Goal: Contribute content: Add original content to the website for others to see

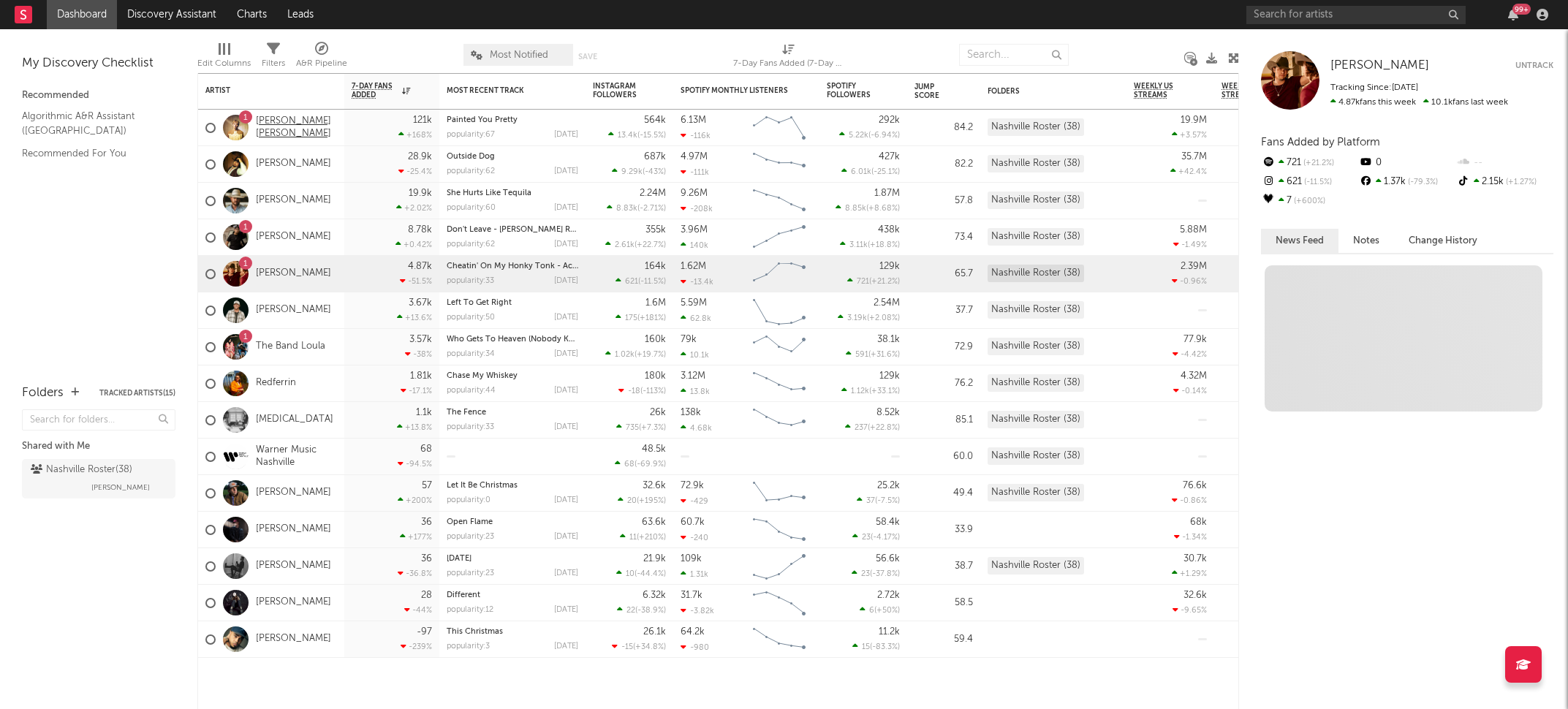
click at [278, 127] on link "[PERSON_NAME] [PERSON_NAME]" at bounding box center [295, 128] width 81 height 25
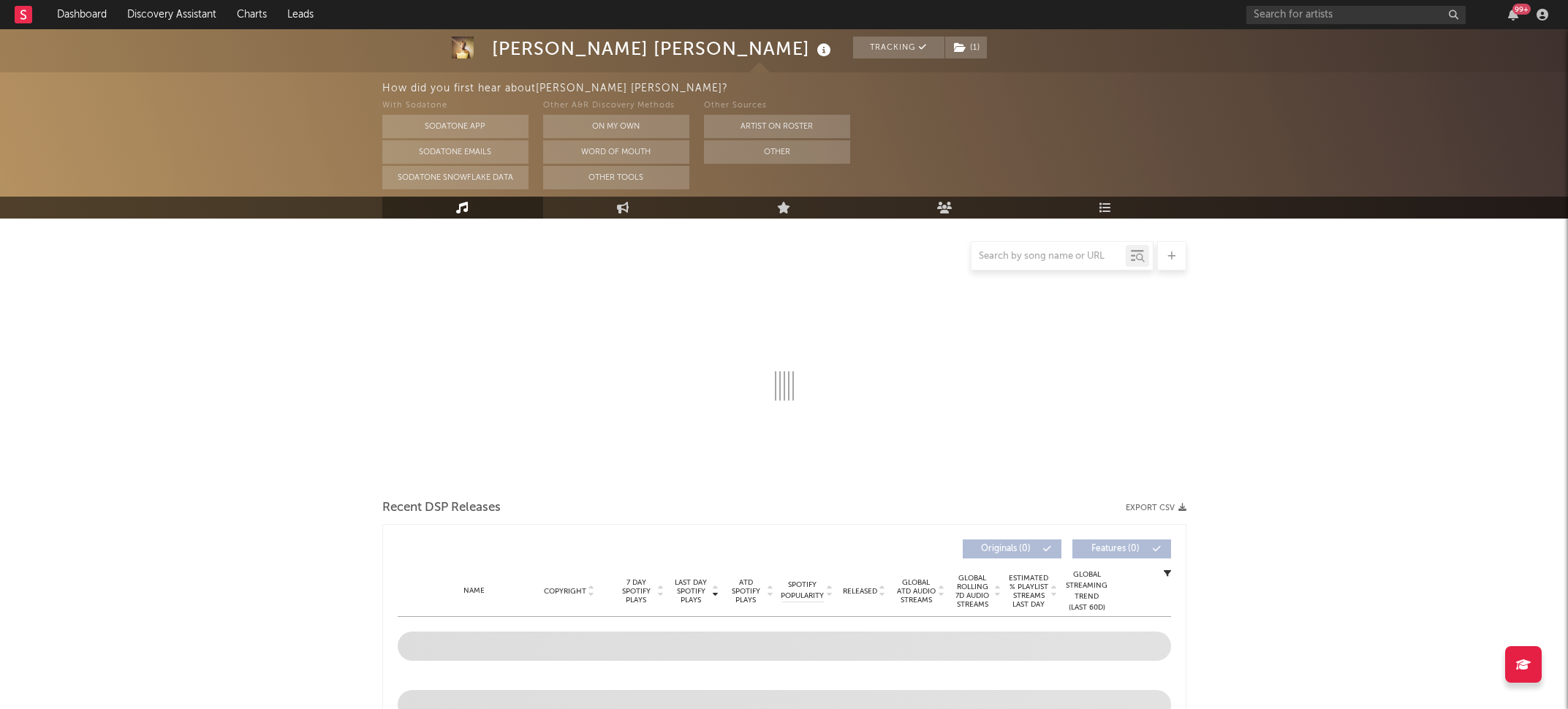
scroll to position [331, 0]
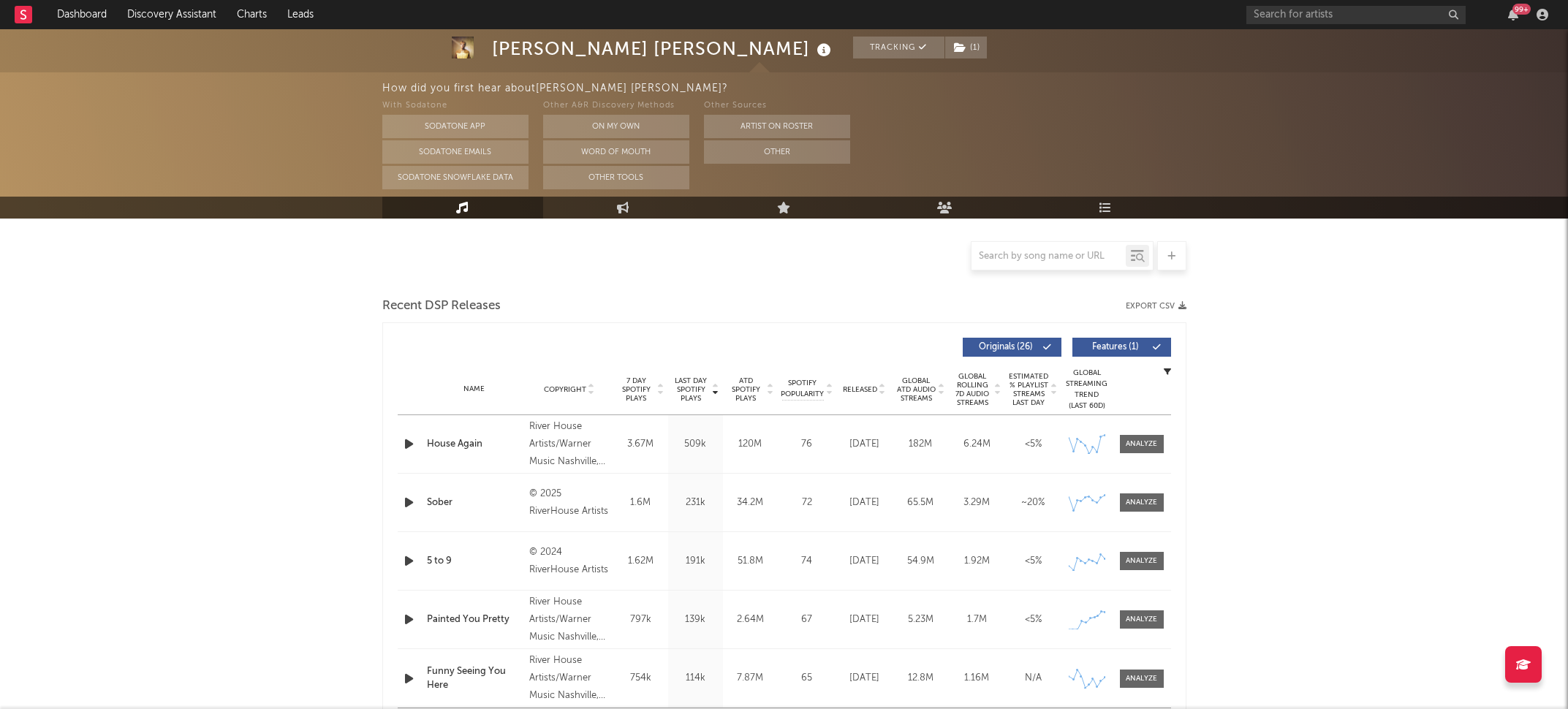
select select "6m"
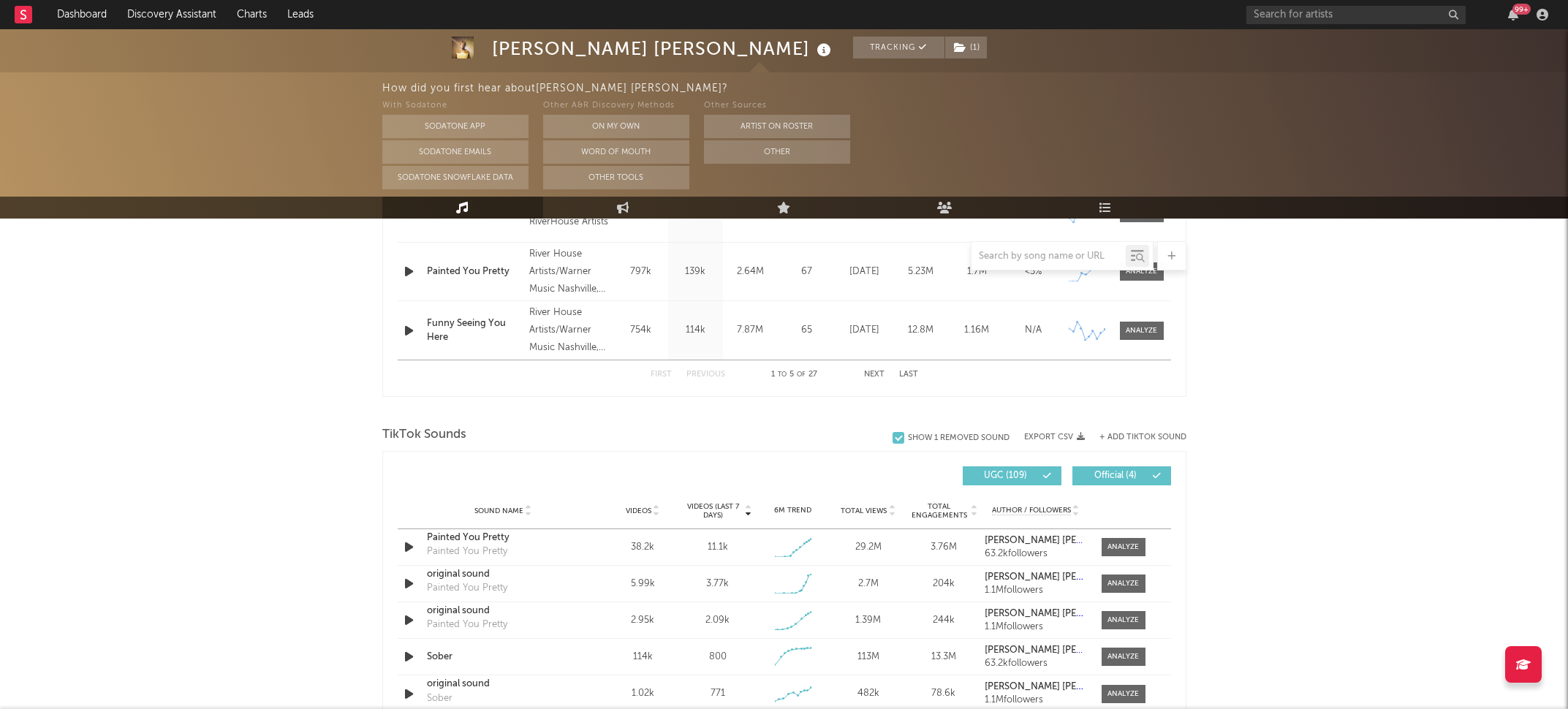
scroll to position [798, 0]
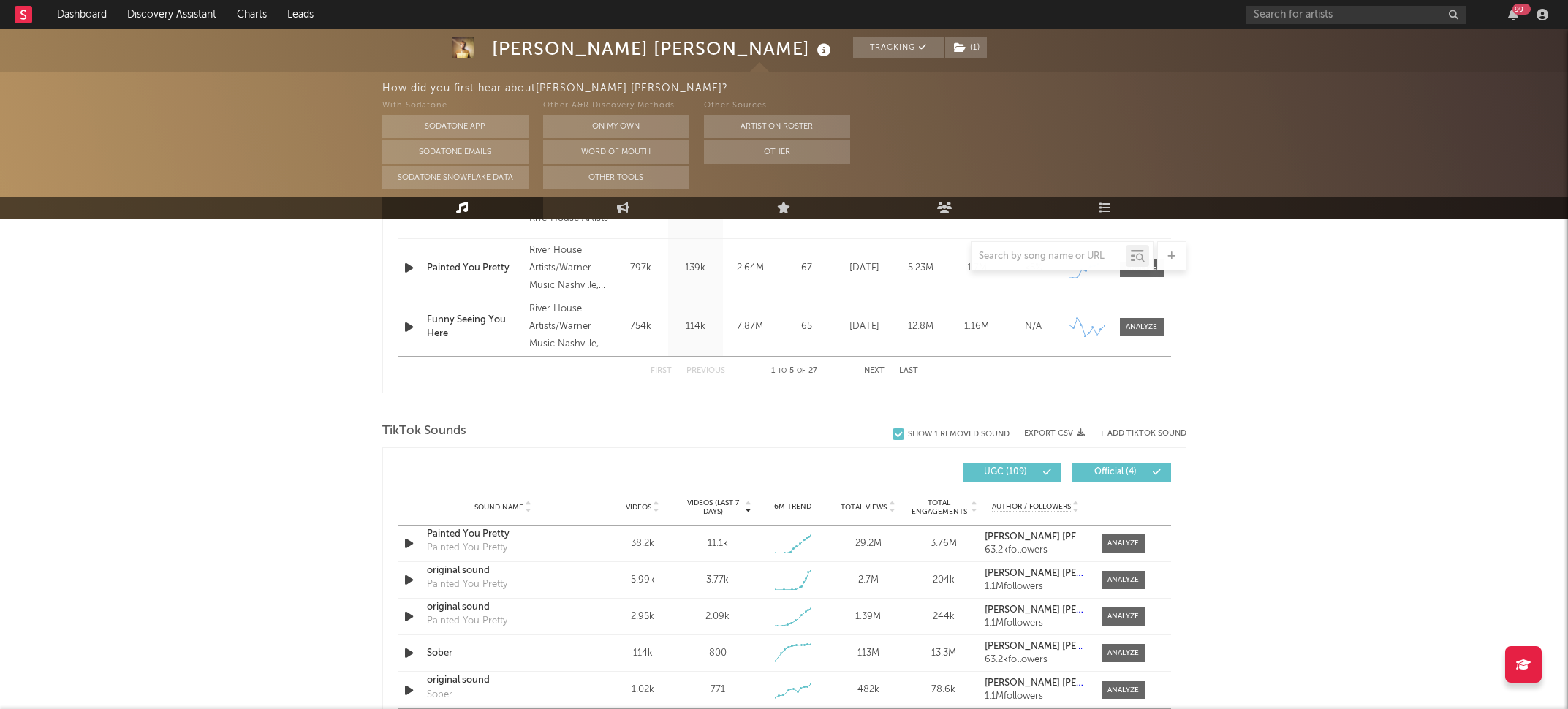
click at [1165, 431] on button "+ Add TikTok Sound" at bounding box center [1142, 434] width 87 height 8
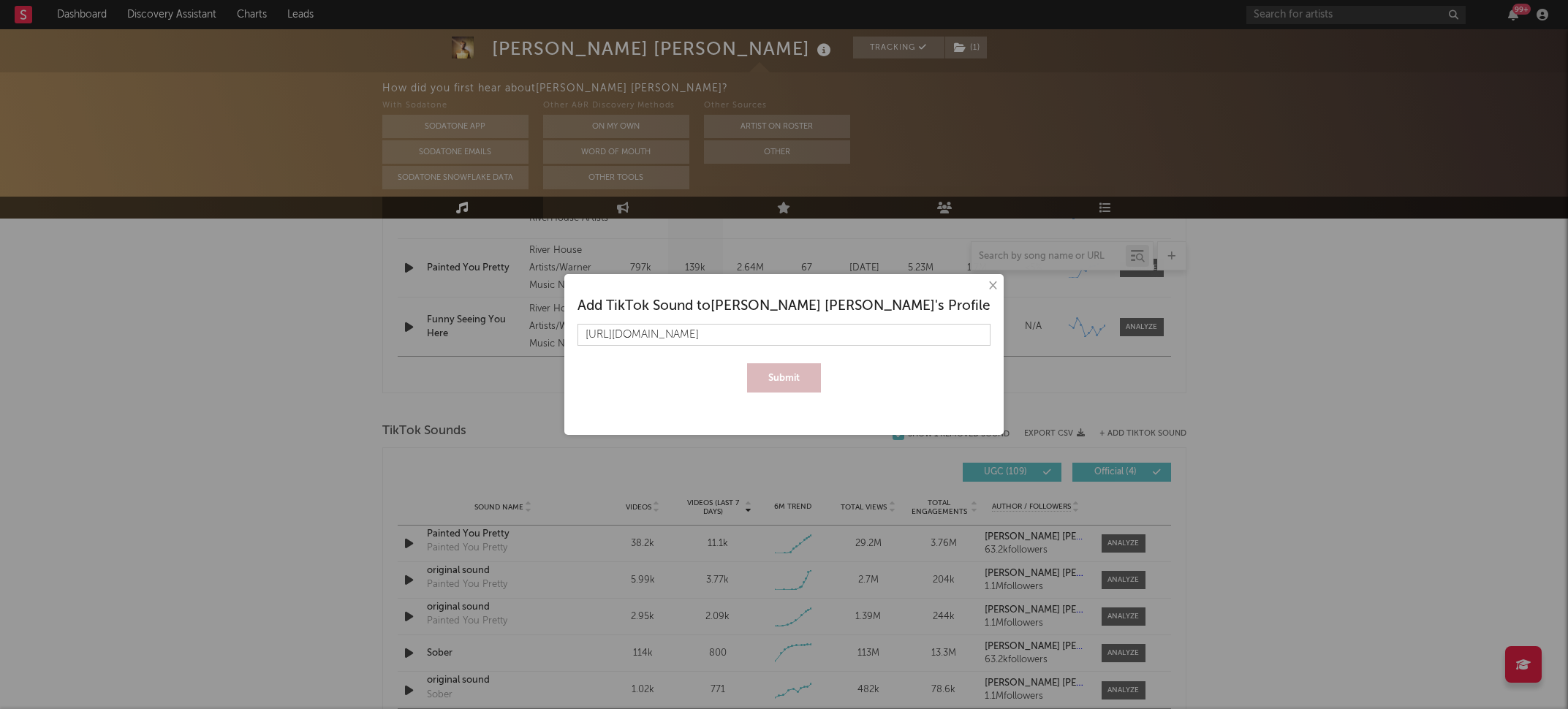
scroll to position [0, 23]
type input "[URL][DOMAIN_NAME]"
click at [747, 363] on button "Submit" at bounding box center [784, 377] width 74 height 29
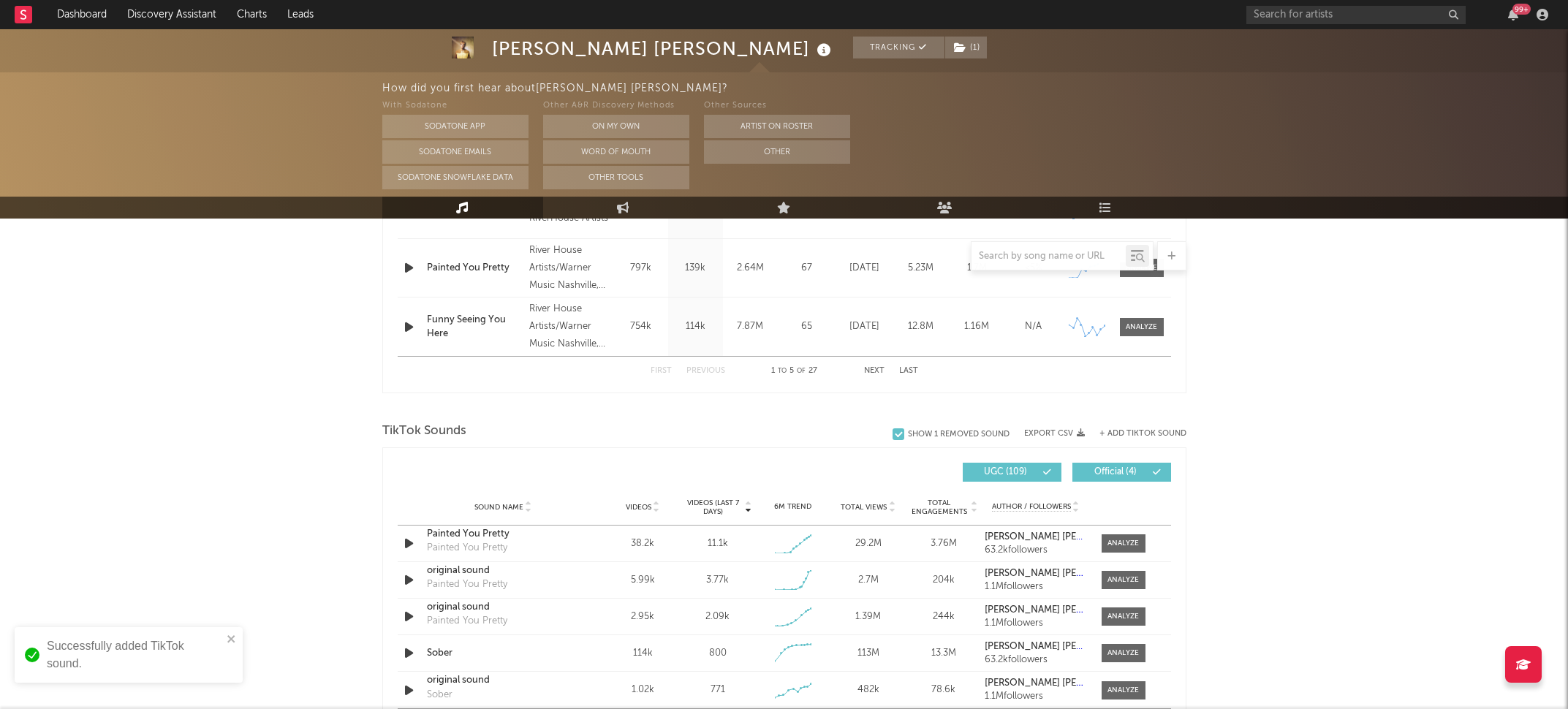
scroll to position [833, 0]
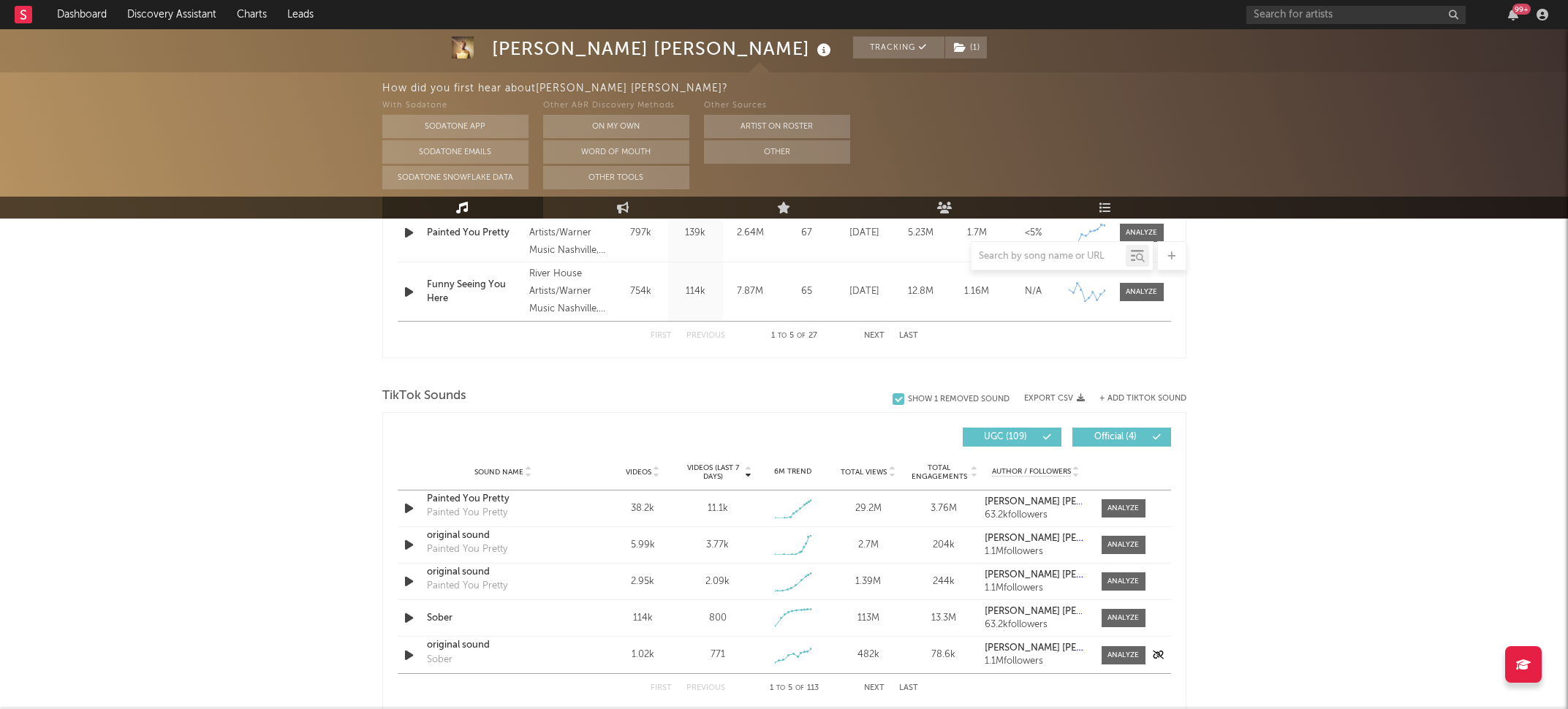
click at [440, 644] on div "original sound" at bounding box center [503, 645] width 153 height 15
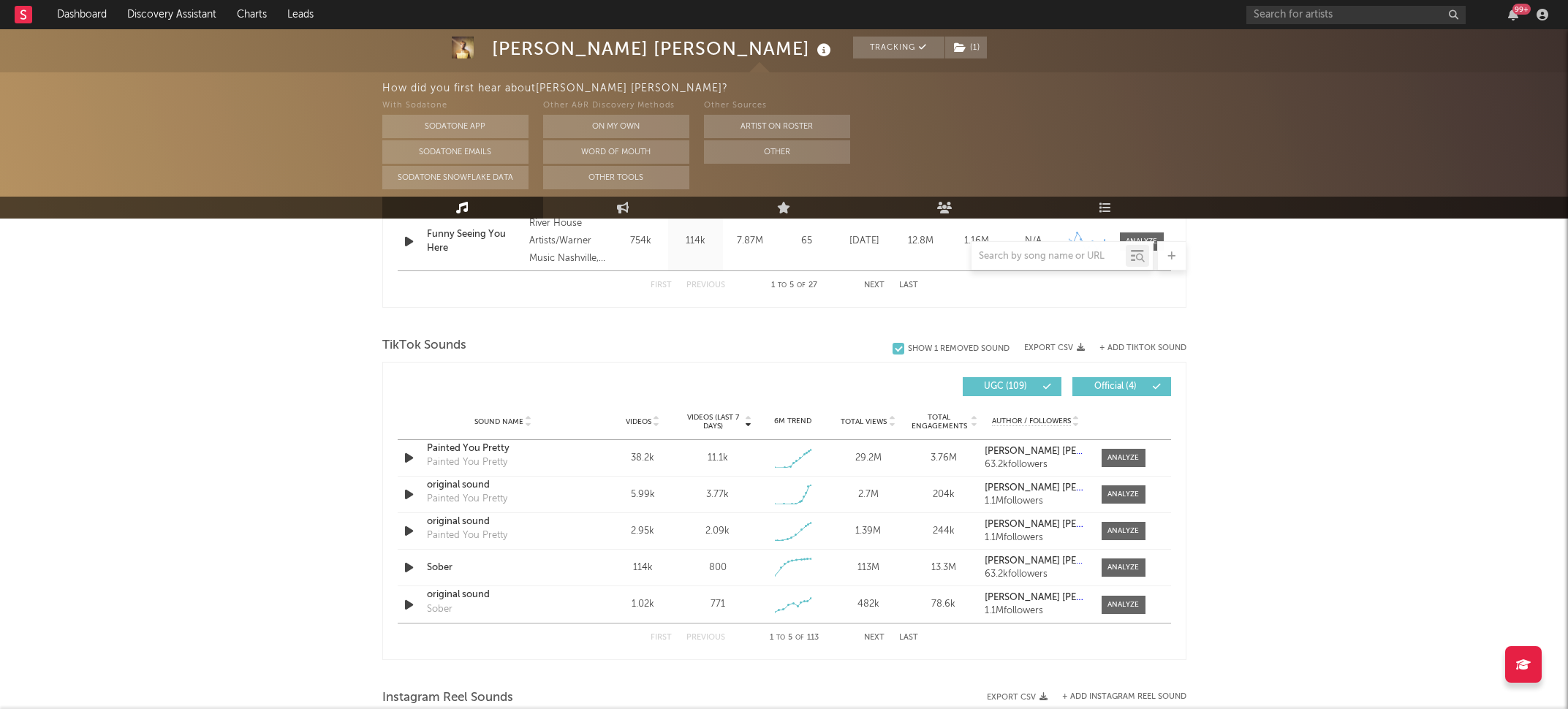
scroll to position [934, 0]
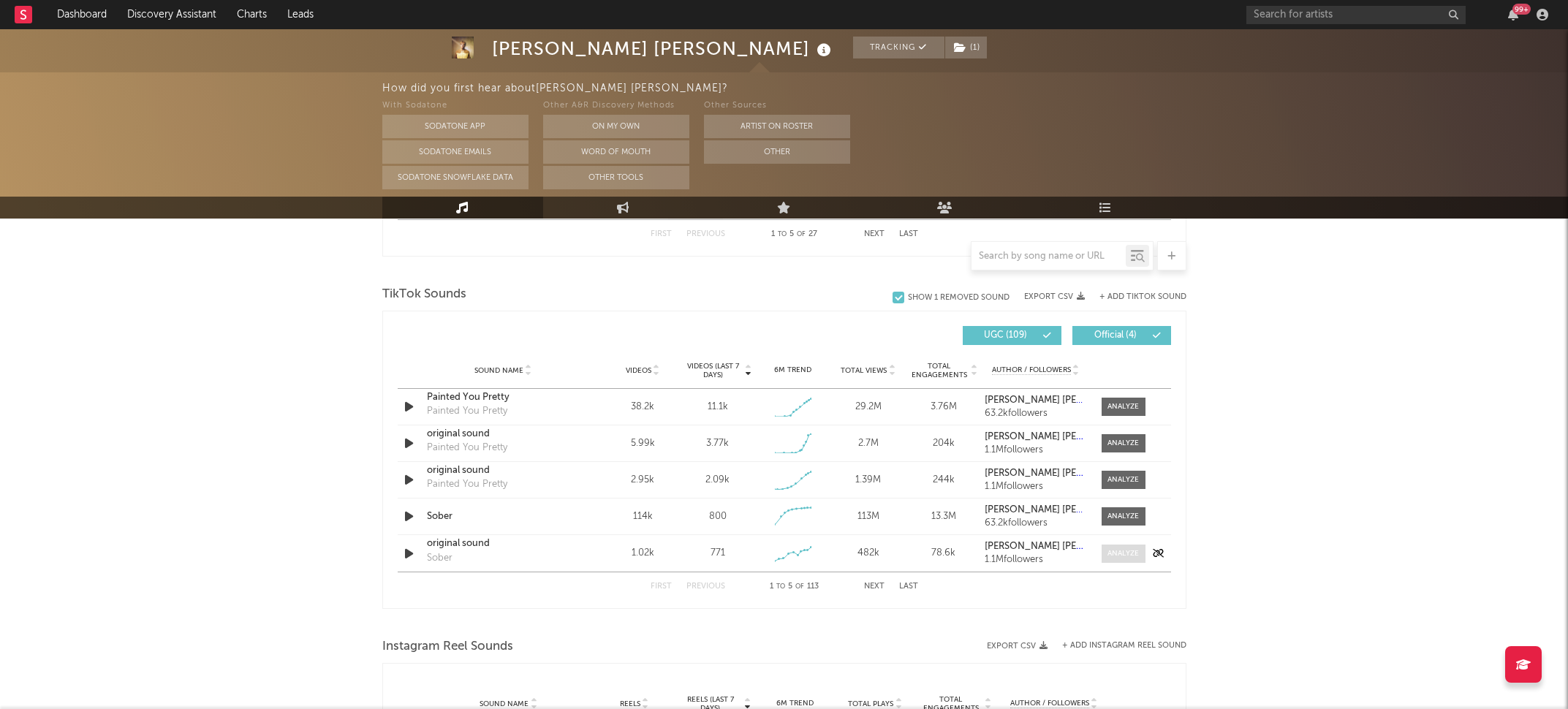
click at [1125, 549] on div at bounding box center [1123, 553] width 32 height 11
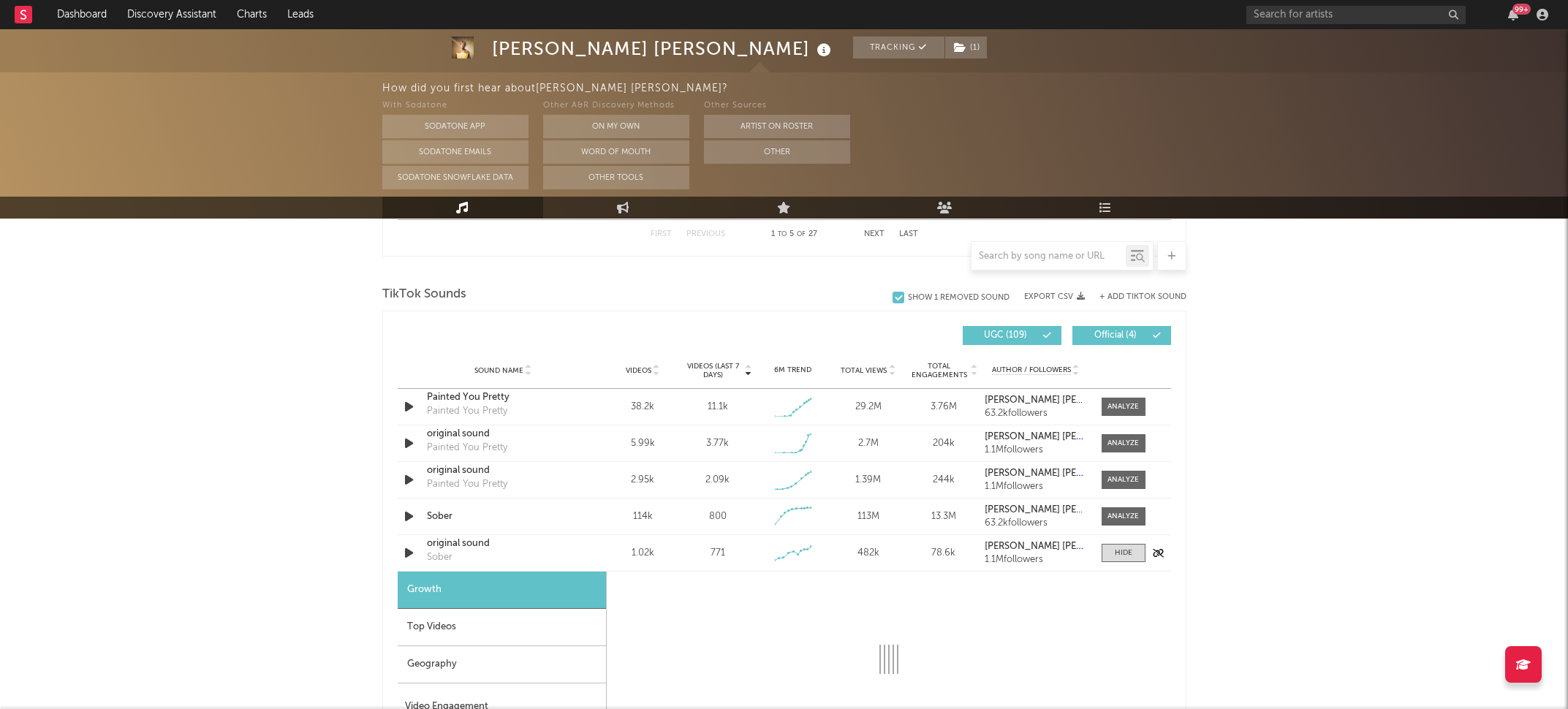
select select "1w"
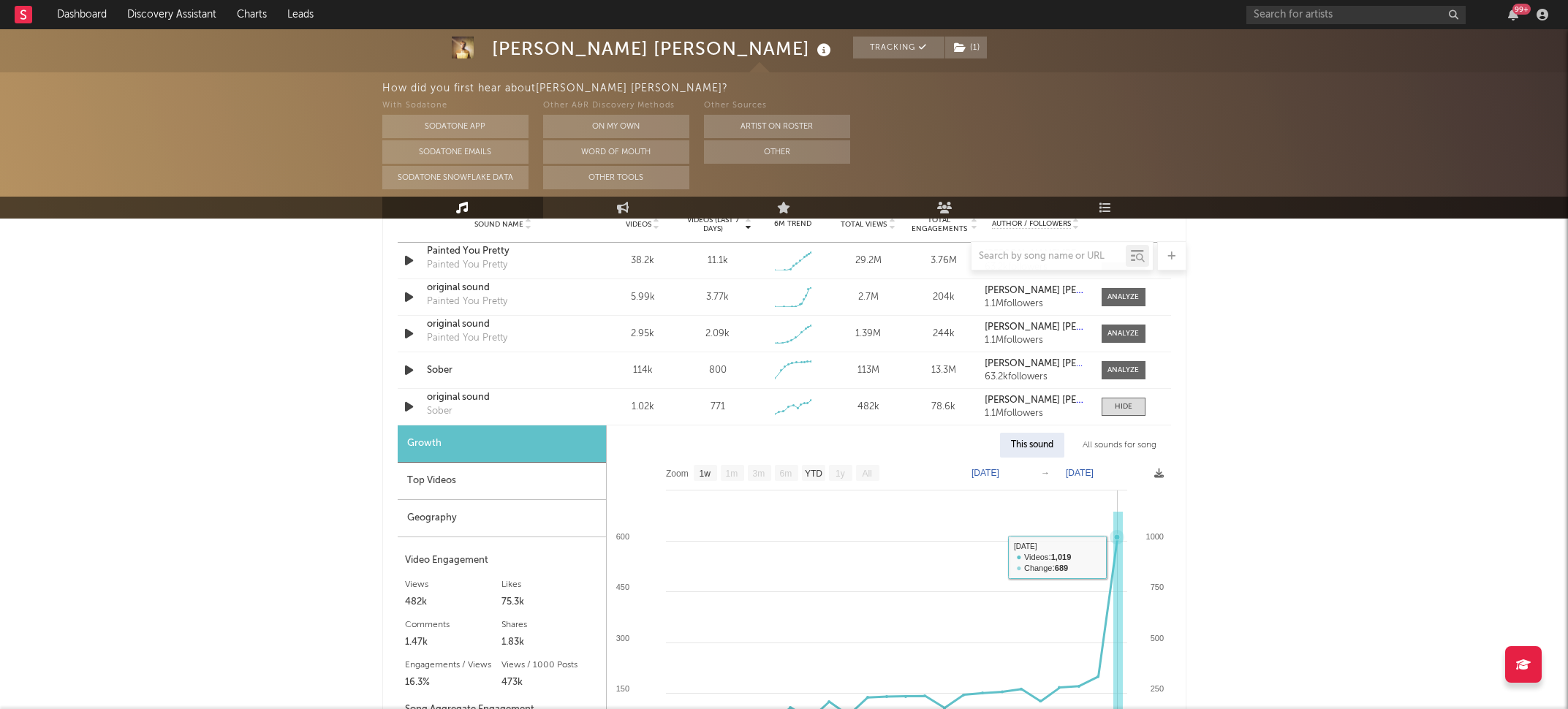
scroll to position [1149, 0]
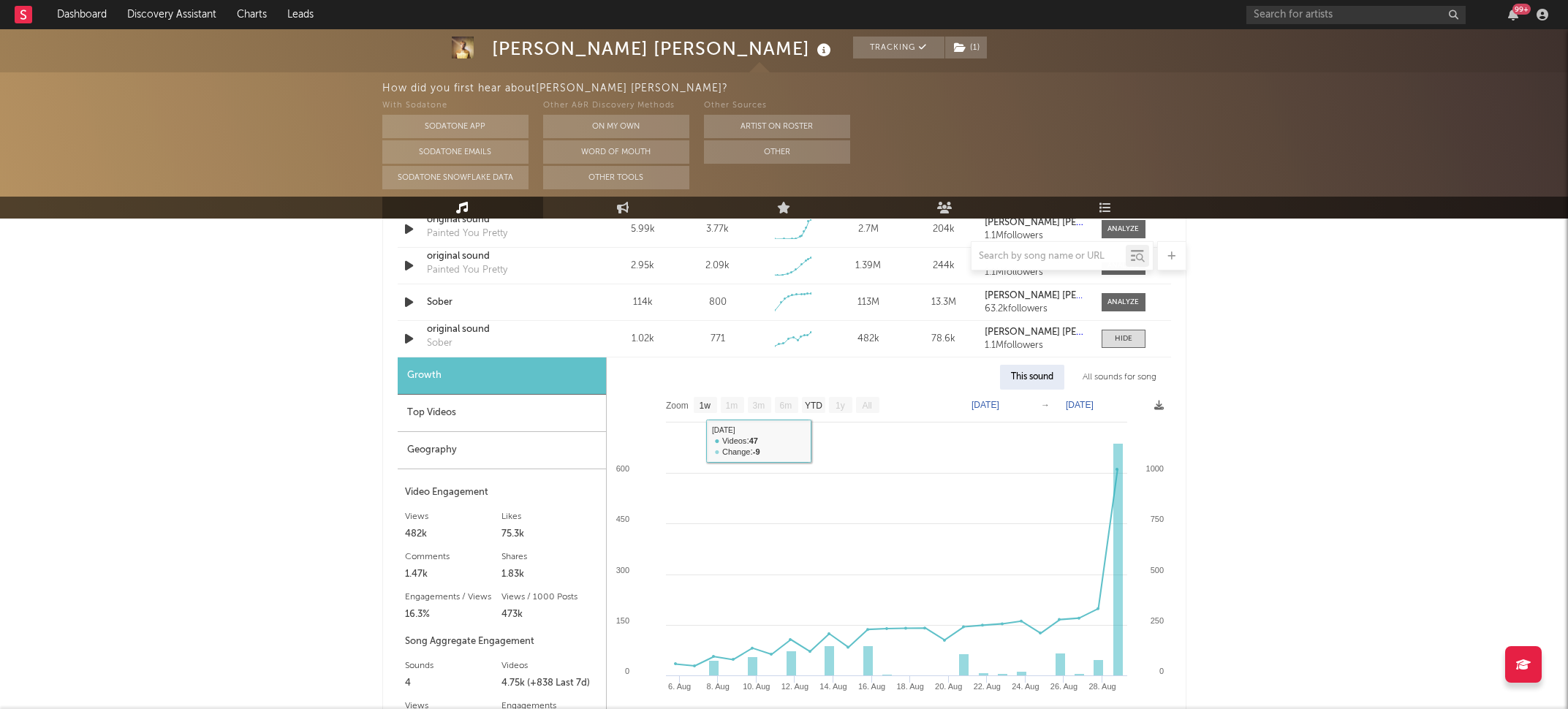
click at [449, 413] on div "Top Videos" at bounding box center [502, 413] width 208 height 37
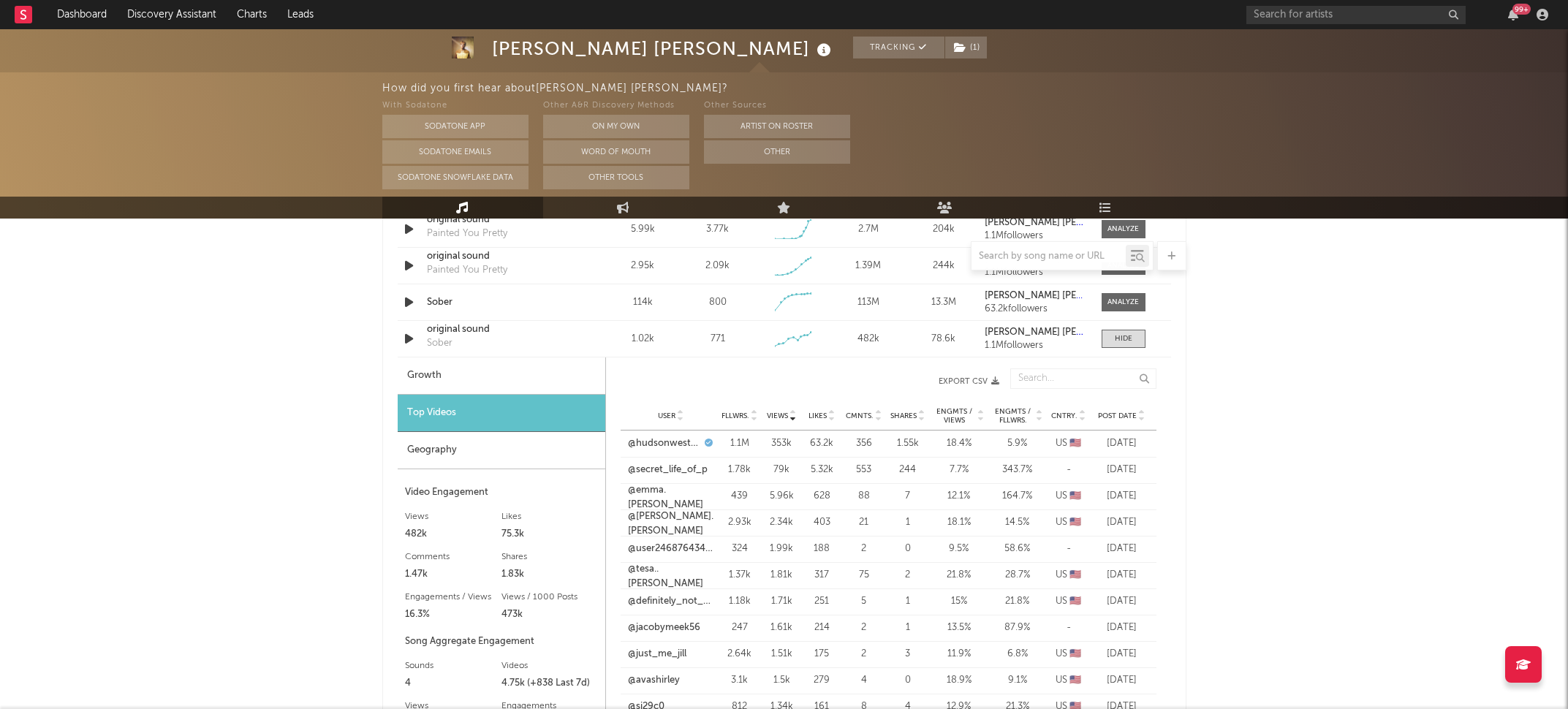
click at [1127, 417] on span "Post Date" at bounding box center [1117, 416] width 39 height 9
click at [663, 447] on link "@user246876434677" at bounding box center [670, 443] width 86 height 15
click at [669, 467] on link "@presleyj_9" at bounding box center [653, 470] width 53 height 15
click at [667, 493] on link "@avashirley" at bounding box center [653, 496] width 52 height 15
click at [647, 510] on div "User @oliviahh22 Fllwrs. 616 Views 1.19k Likes 187 Cmnts. 32 Shares 1 Engmts / …" at bounding box center [888, 523] width 536 height 26
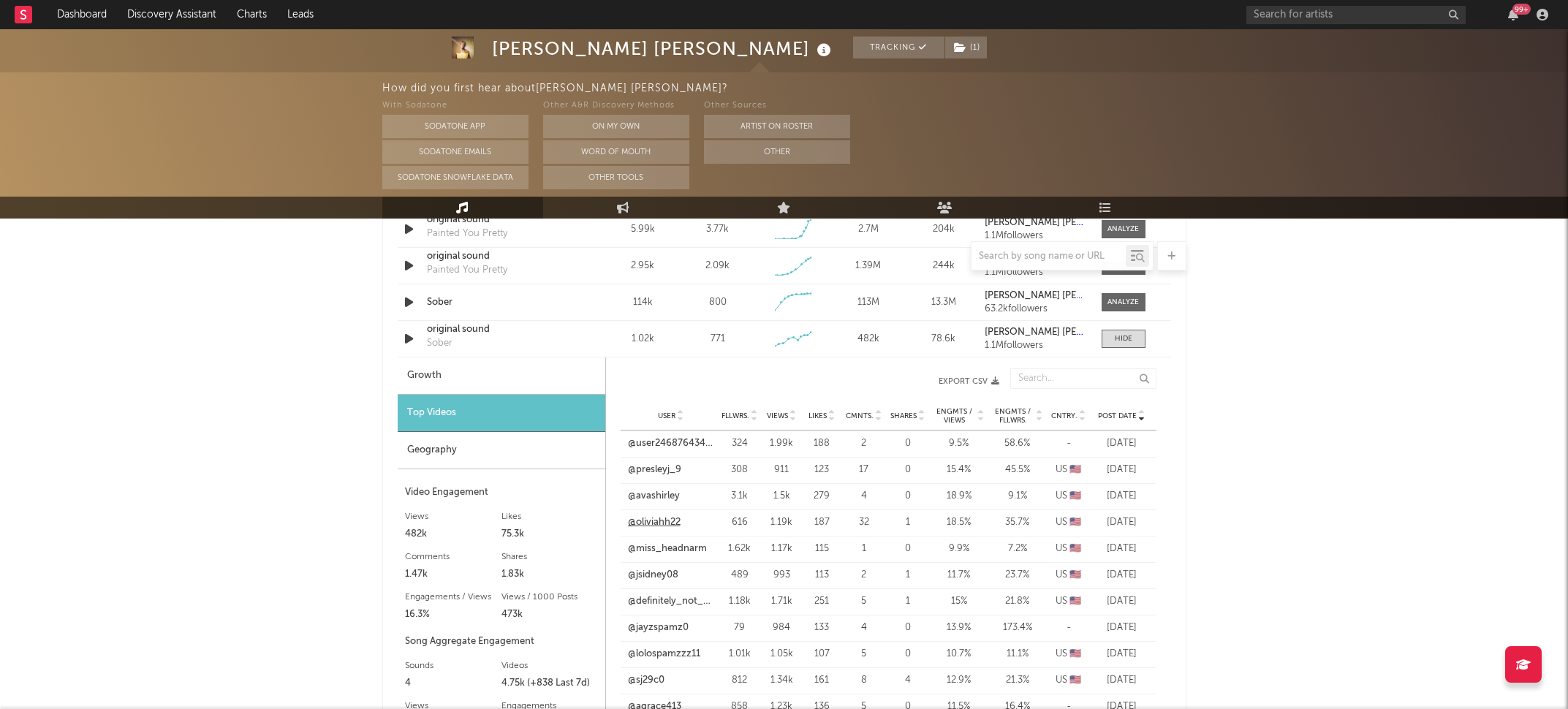
click at [647, 517] on link "@oliviahh22" at bounding box center [653, 523] width 53 height 15
click at [688, 545] on link "@miss_headnarm" at bounding box center [666, 548] width 79 height 15
click at [678, 542] on link "@miss_headnarm" at bounding box center [666, 548] width 79 height 15
click at [673, 571] on link "@jsidney08" at bounding box center [652, 574] width 51 height 15
click at [674, 625] on link "@jayzspamz0" at bounding box center [657, 627] width 61 height 15
